Goal: Task Accomplishment & Management: Complete application form

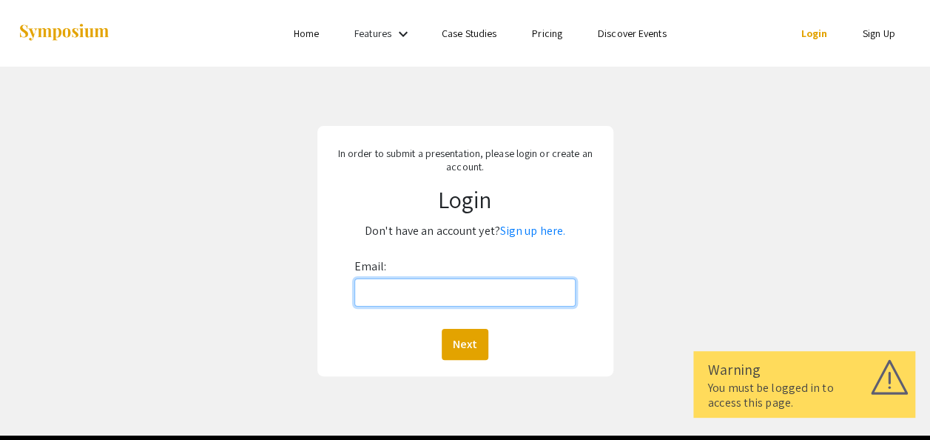
click at [457, 293] on input "Email:" at bounding box center [466, 292] width 222 height 28
click at [319, 243] on div "In order to submit a presentation, please login or create an account. Login Don…" at bounding box center [466, 251] width 296 height 250
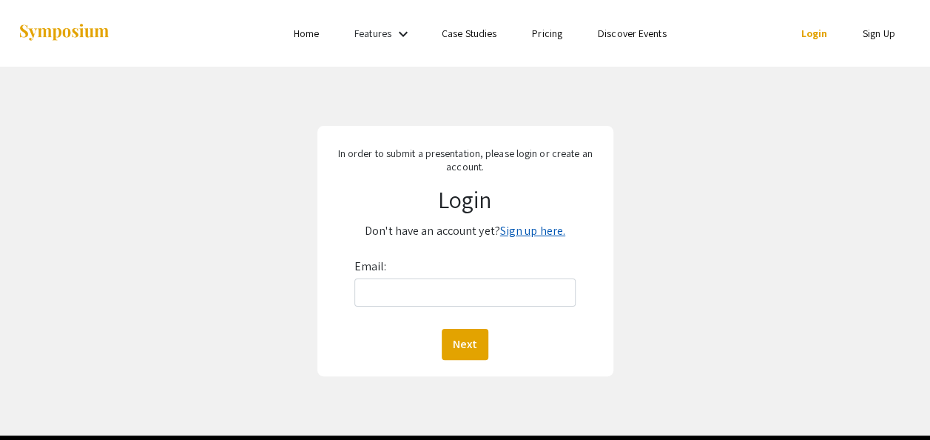
click at [518, 238] on link "Sign up here." at bounding box center [532, 231] width 65 height 16
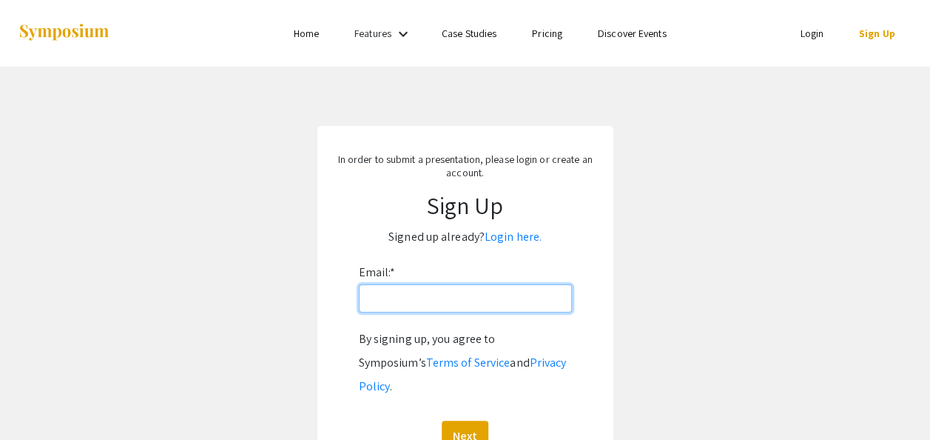
click at [475, 298] on input "Email: *" at bounding box center [465, 298] width 213 height 28
paste input "[EMAIL_ADDRESS][DOMAIN_NAME]"
type input "[EMAIL_ADDRESS][DOMAIN_NAME]"
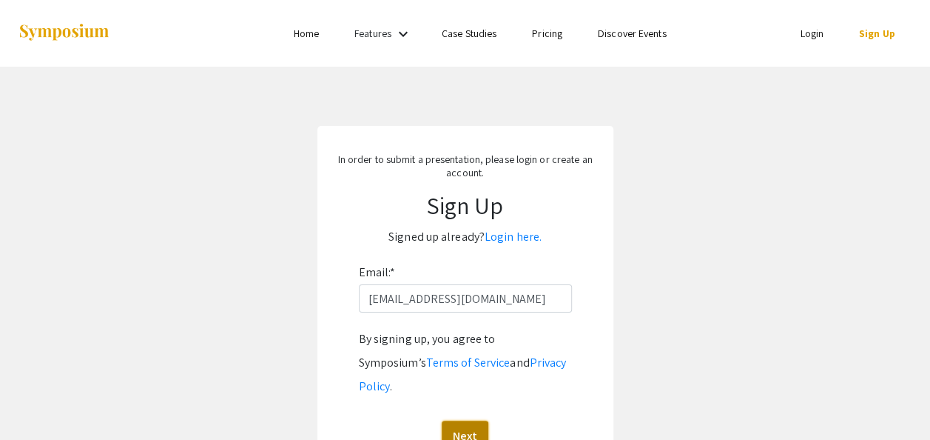
click at [463, 420] on button "Next" at bounding box center [465, 435] width 47 height 31
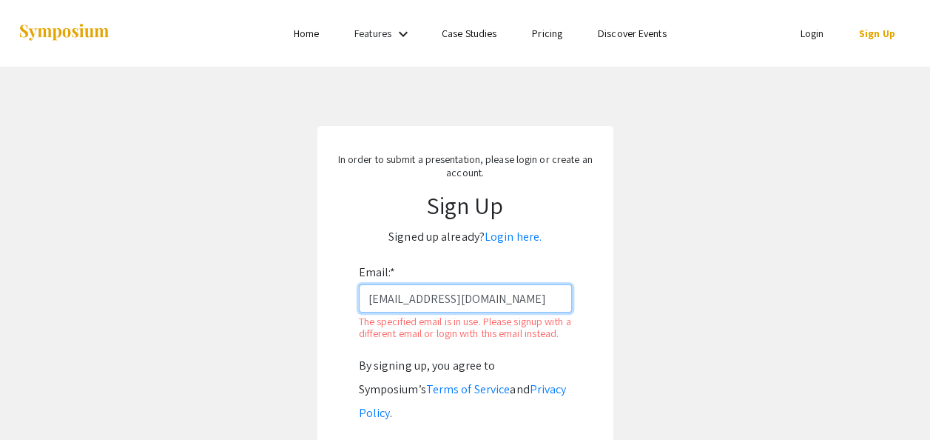
drag, startPoint x: 485, startPoint y: 292, endPoint x: 297, endPoint y: 284, distance: 188.2
click at [297, 284] on app-signup "In order to submit a presentation, please login or create an account. Sign Up S…" at bounding box center [465, 313] width 930 height 375
